Goal: Check status: Check status

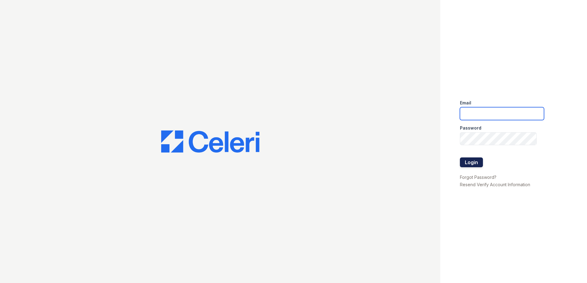
type input "acosman@trinity-pm.com"
click at [476, 163] on button "Login" at bounding box center [471, 163] width 23 height 10
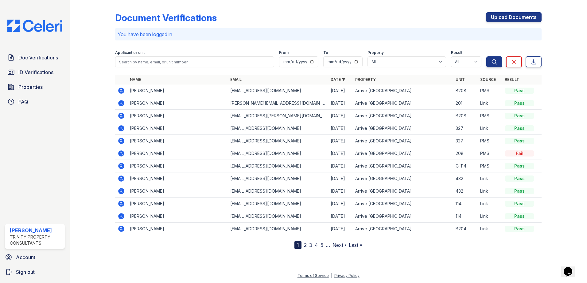
click at [121, 93] on icon at bounding box center [121, 91] width 6 height 6
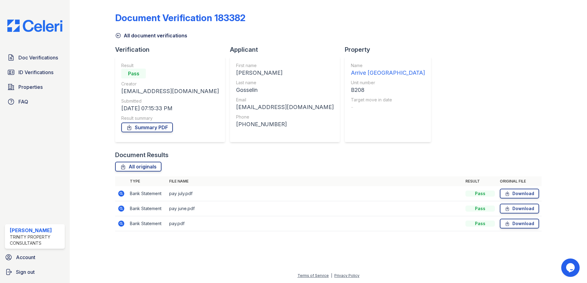
click at [121, 194] on icon at bounding box center [121, 194] width 2 height 2
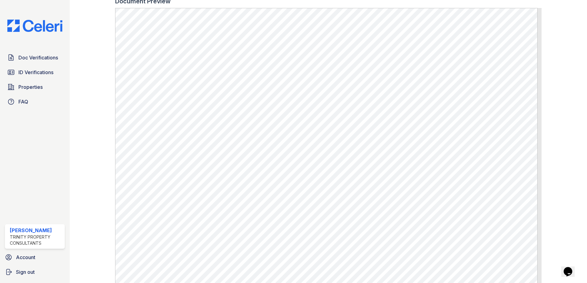
scroll to position [276, 0]
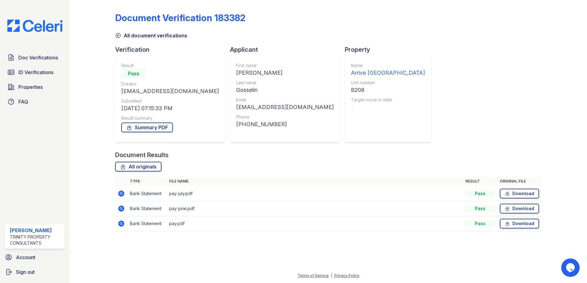
click at [120, 209] on icon at bounding box center [121, 209] width 6 height 6
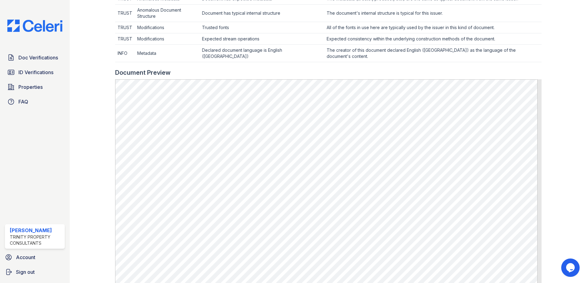
scroll to position [245, 0]
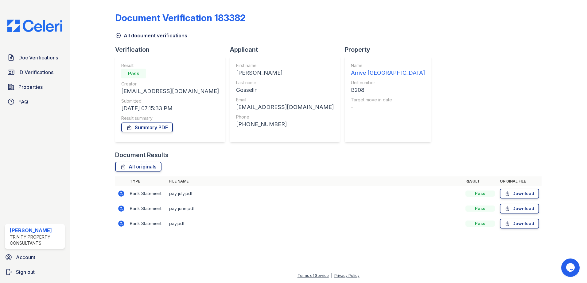
click at [121, 195] on icon at bounding box center [121, 194] width 6 height 6
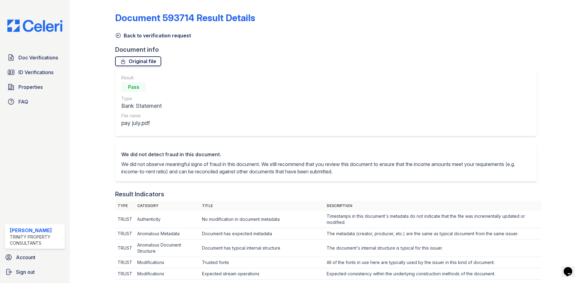
click at [143, 61] on link "Original file" at bounding box center [138, 61] width 46 height 10
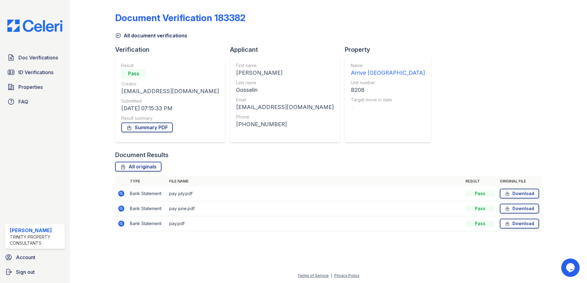
click at [122, 225] on icon at bounding box center [121, 224] width 6 height 6
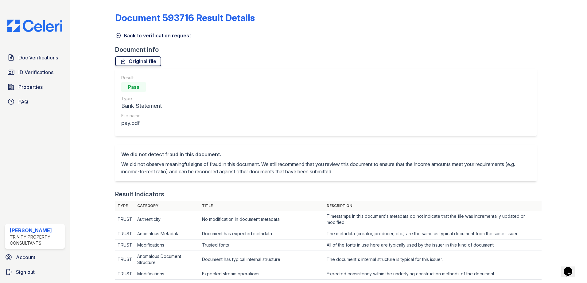
click at [155, 61] on link "Original file" at bounding box center [138, 61] width 46 height 10
